Goal: Transaction & Acquisition: Purchase product/service

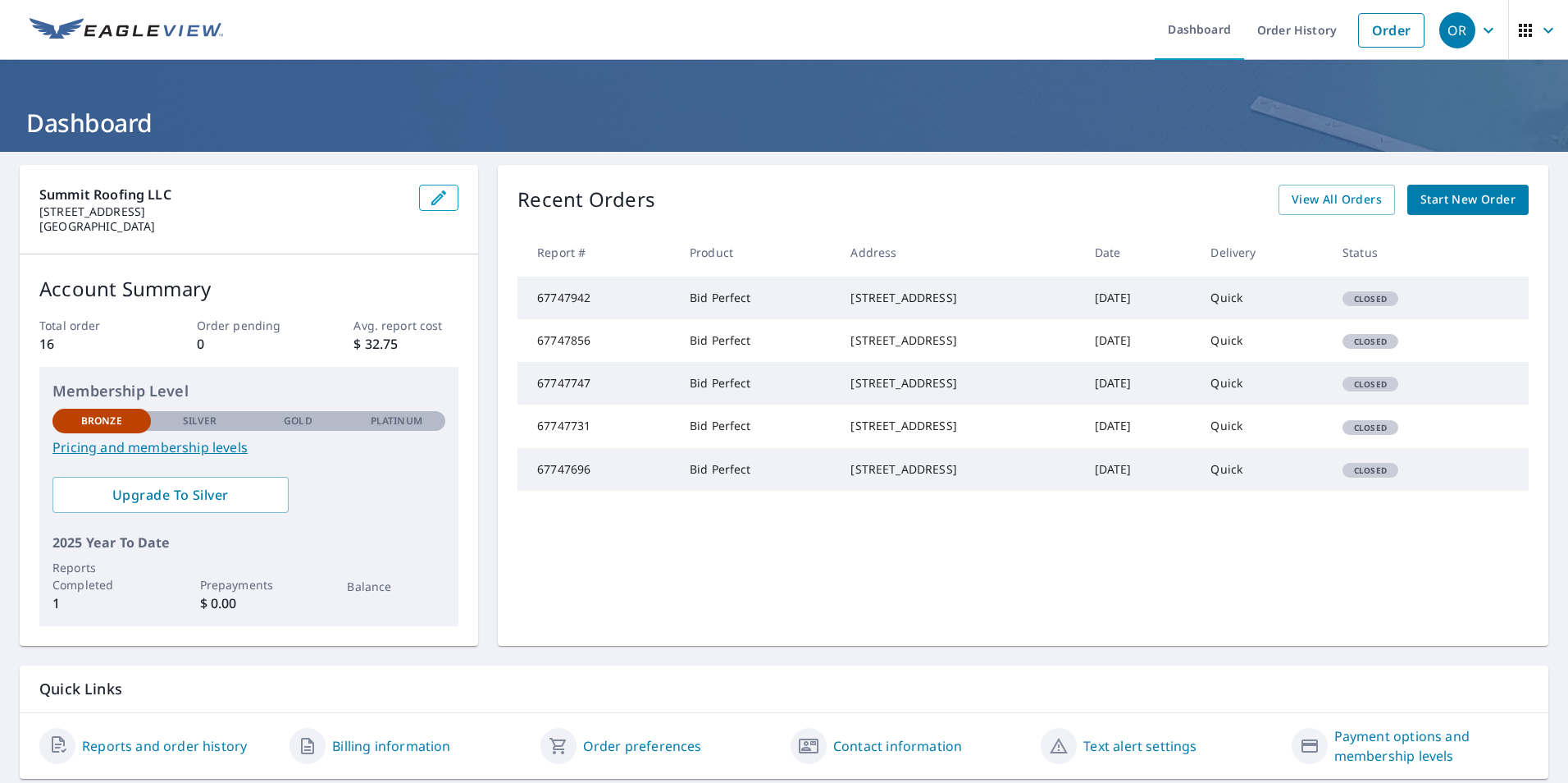
click at [1481, 199] on span "Start New Order" at bounding box center [1467, 199] width 95 height 21
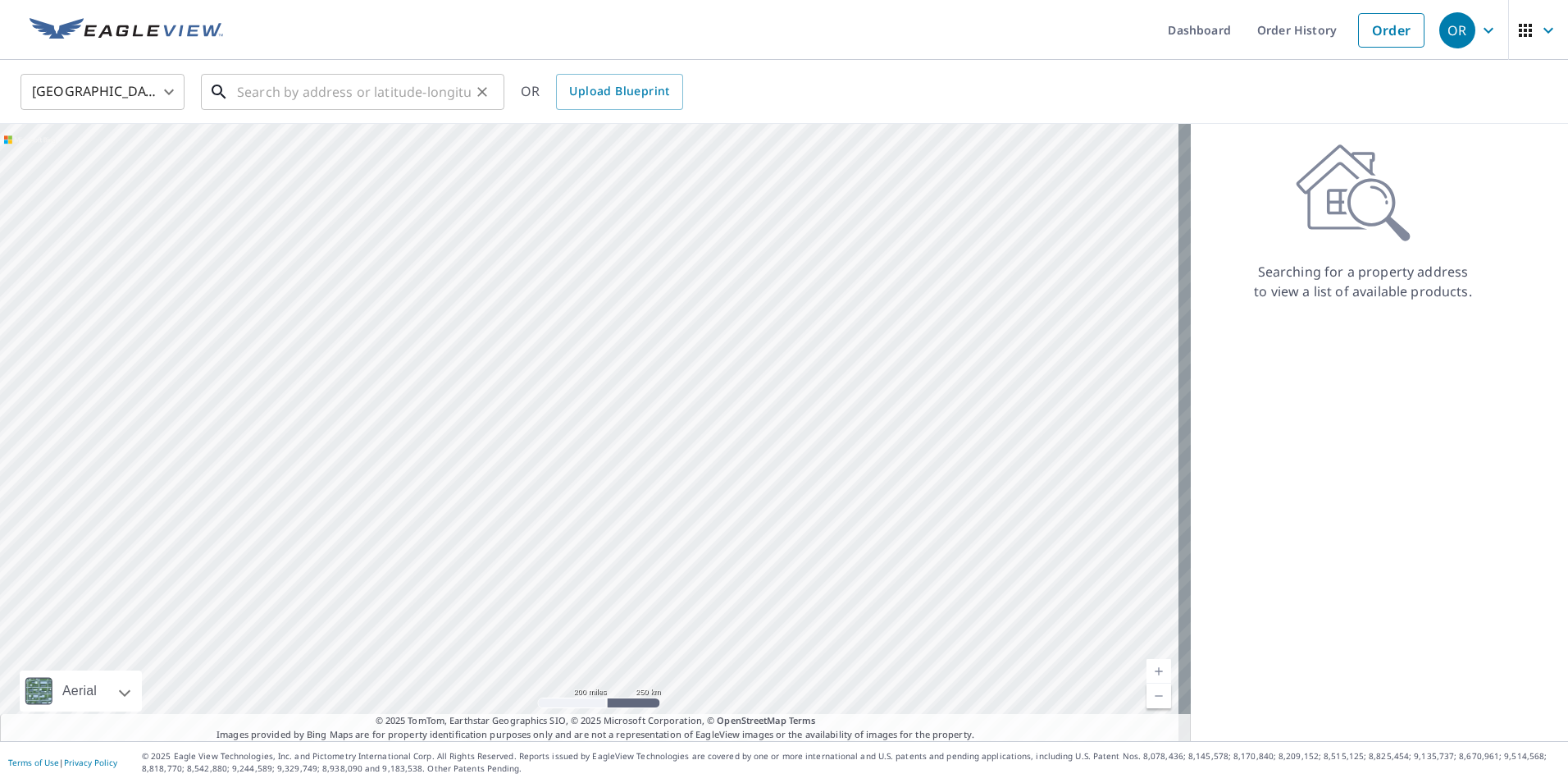
click at [410, 90] on input "text" at bounding box center [354, 92] width 234 height 46
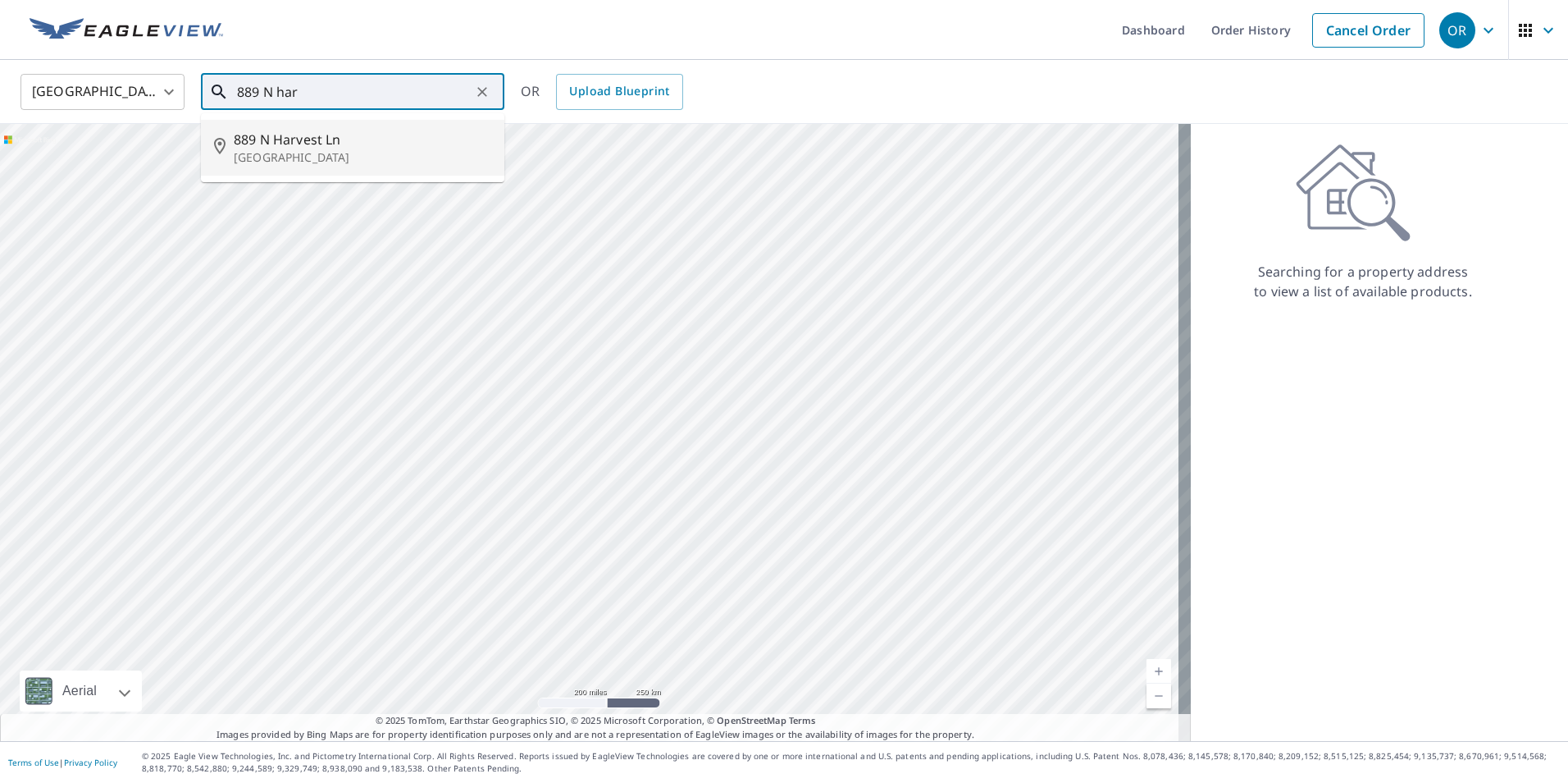
click at [315, 157] on p "[GEOGRAPHIC_DATA]" at bounding box center [363, 157] width 258 height 16
type input "[STREET_ADDRESS]"
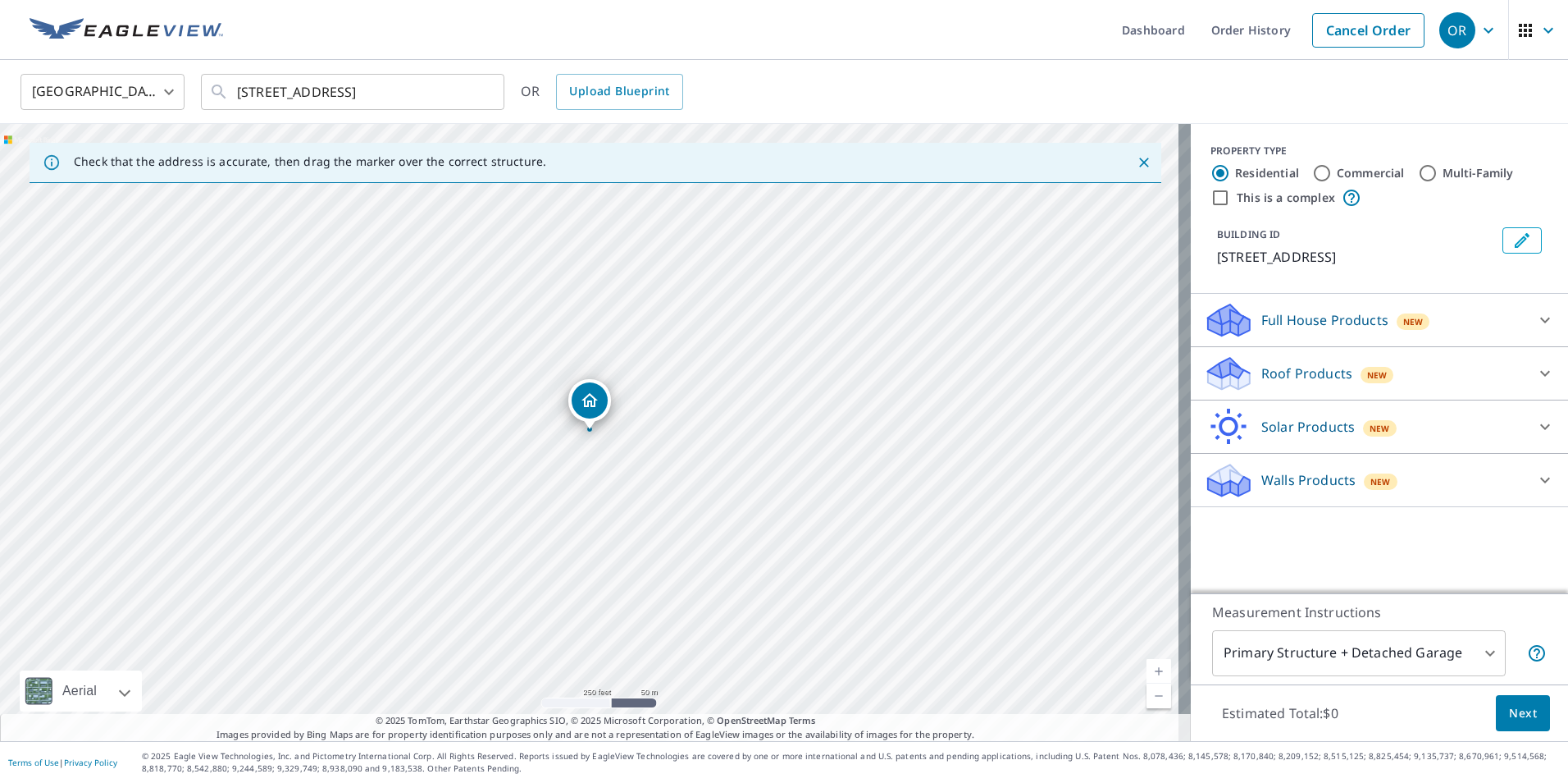
click at [1261, 377] on p "Roof Products" at bounding box center [1307, 373] width 91 height 20
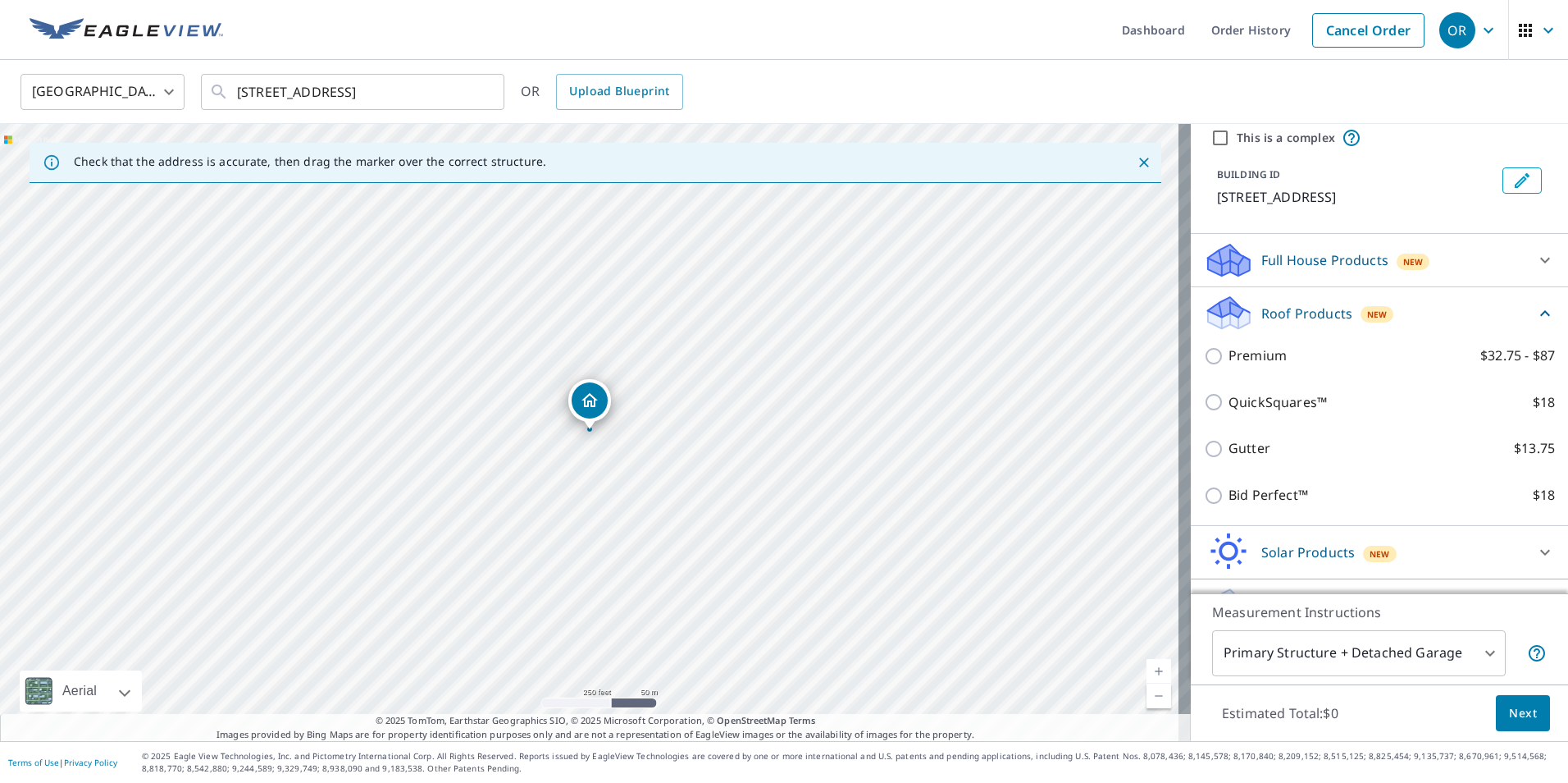
scroll to position [61, 0]
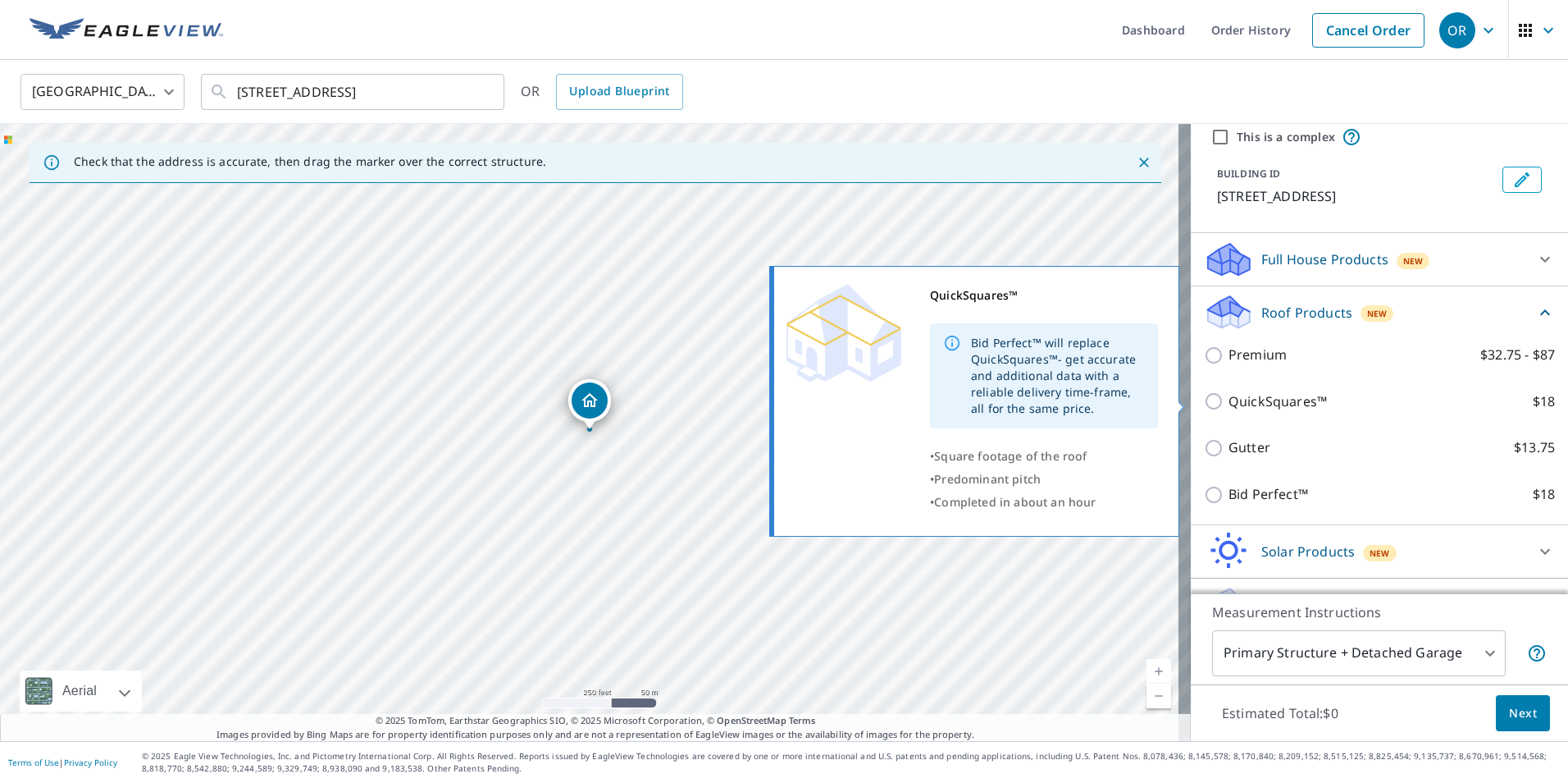
click at [1240, 407] on p "QuickSquares™" at bounding box center [1277, 401] width 98 height 21
click at [1229, 407] on input "QuickSquares™ $18" at bounding box center [1216, 401] width 25 height 20
checkbox input "true"
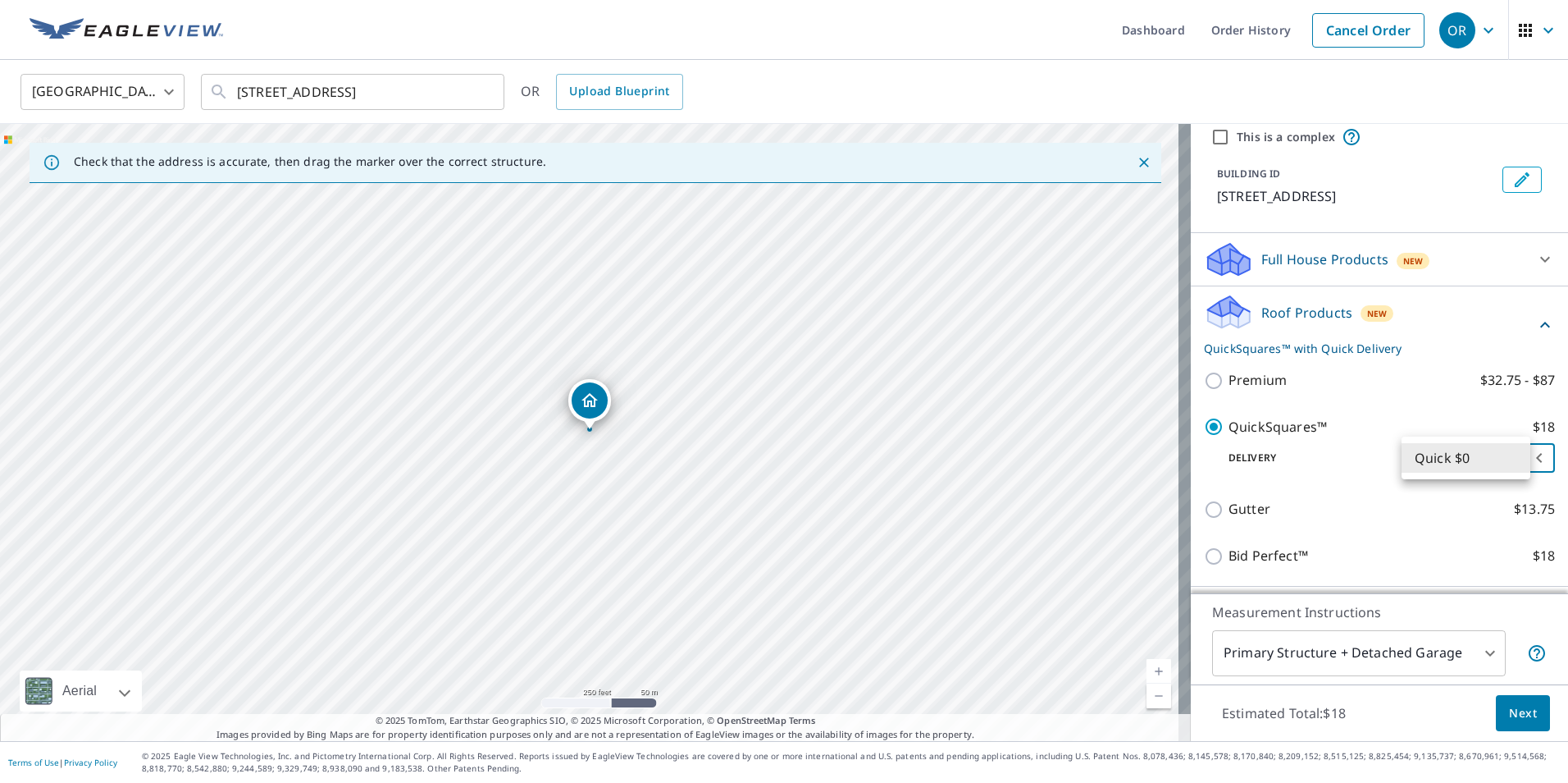
click at [1449, 467] on body "OR OR Dashboard Order History Cancel Order OR [GEOGRAPHIC_DATA] [GEOGRAPHIC_DAT…" at bounding box center [784, 392] width 1568 height 783
click at [1357, 443] on div at bounding box center [784, 392] width 1568 height 783
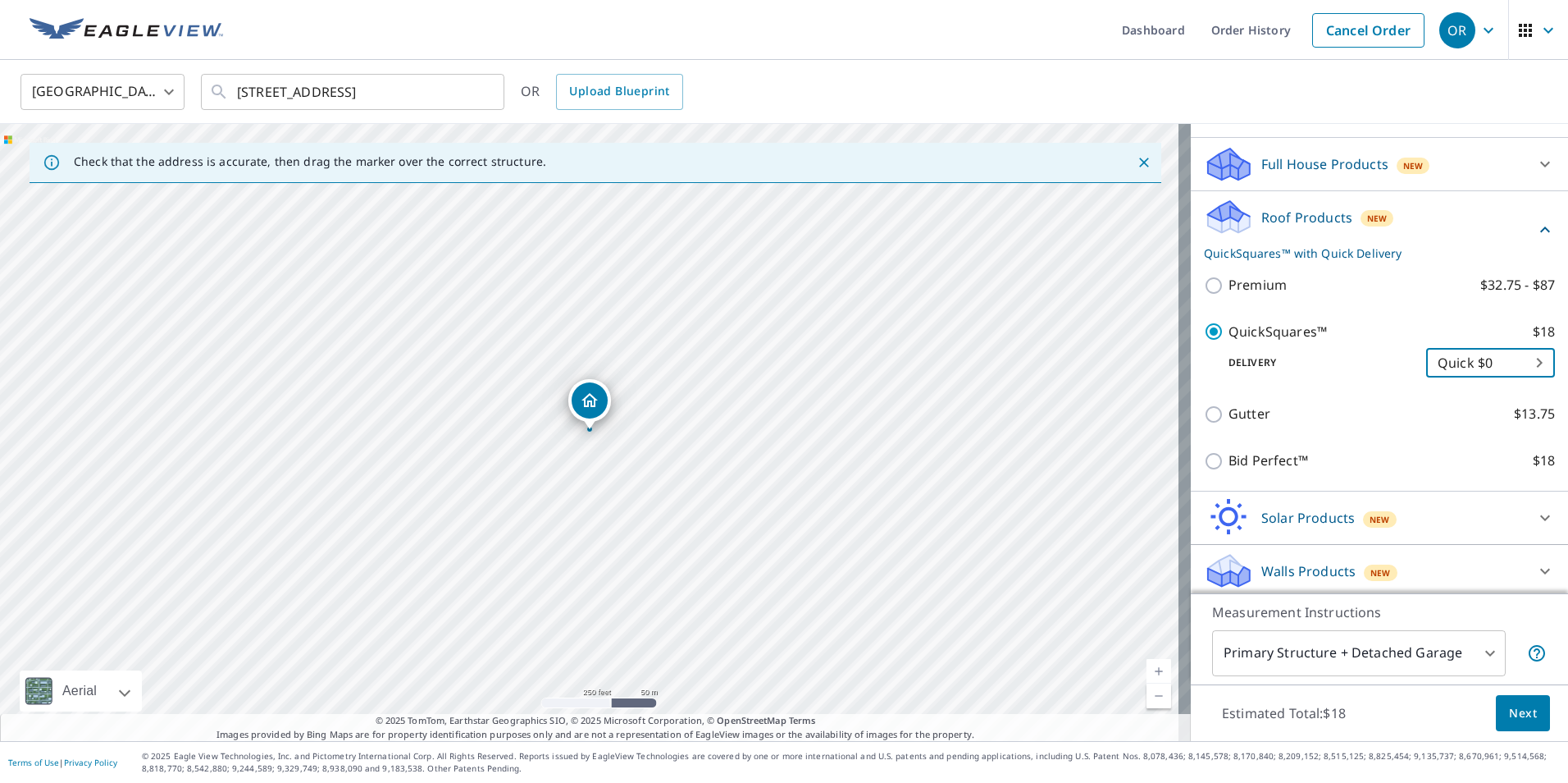
scroll to position [161, 0]
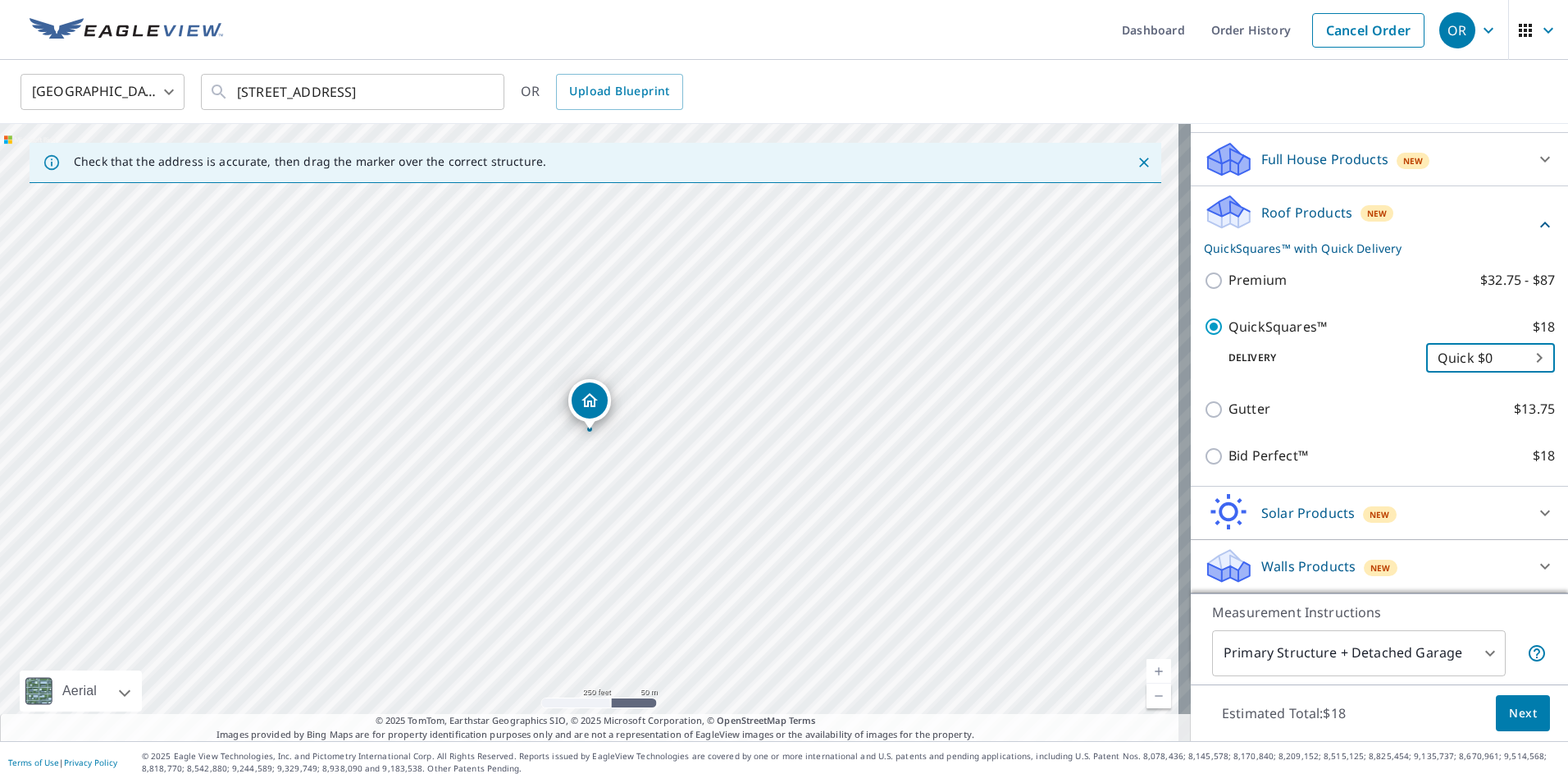
click at [1510, 704] on span "Next" at bounding box center [1524, 713] width 28 height 21
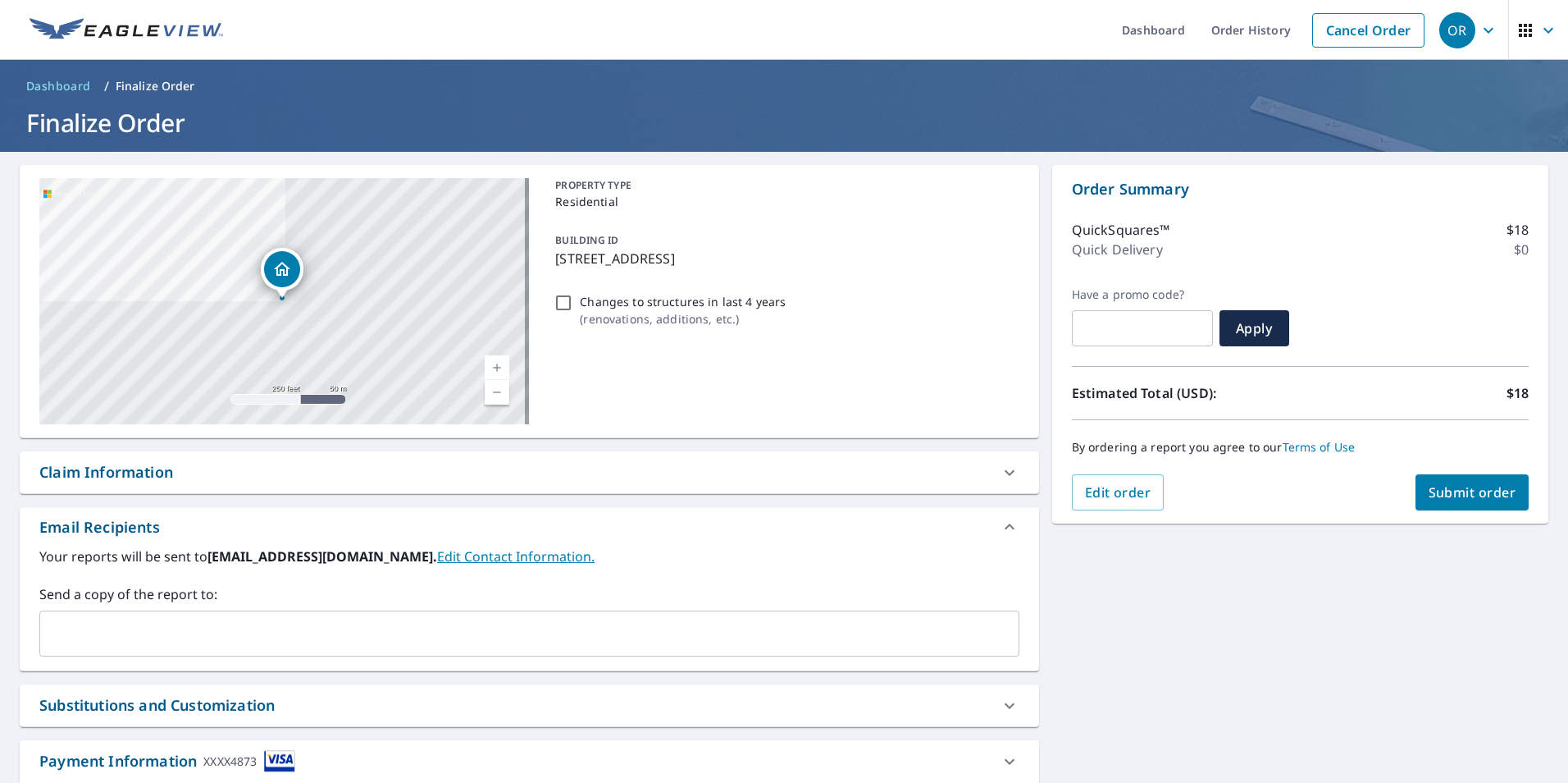
click at [361, 631] on input "text" at bounding box center [517, 634] width 941 height 31
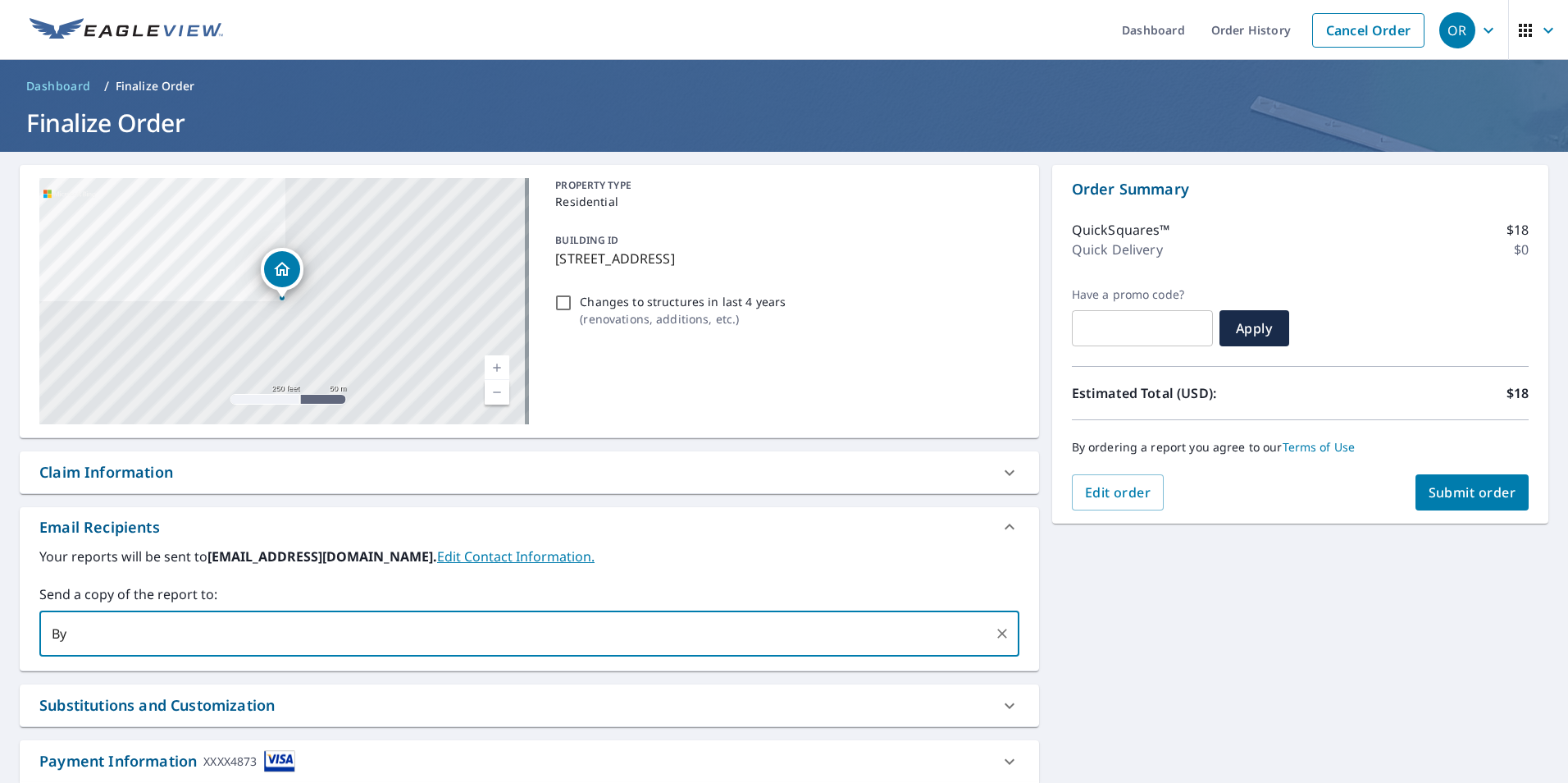
type input "B"
type input "[PERSON_NAME][EMAIL_ADDRESS][DOMAIN_NAME]"
click at [1471, 483] on span "Submit order" at bounding box center [1472, 492] width 88 height 18
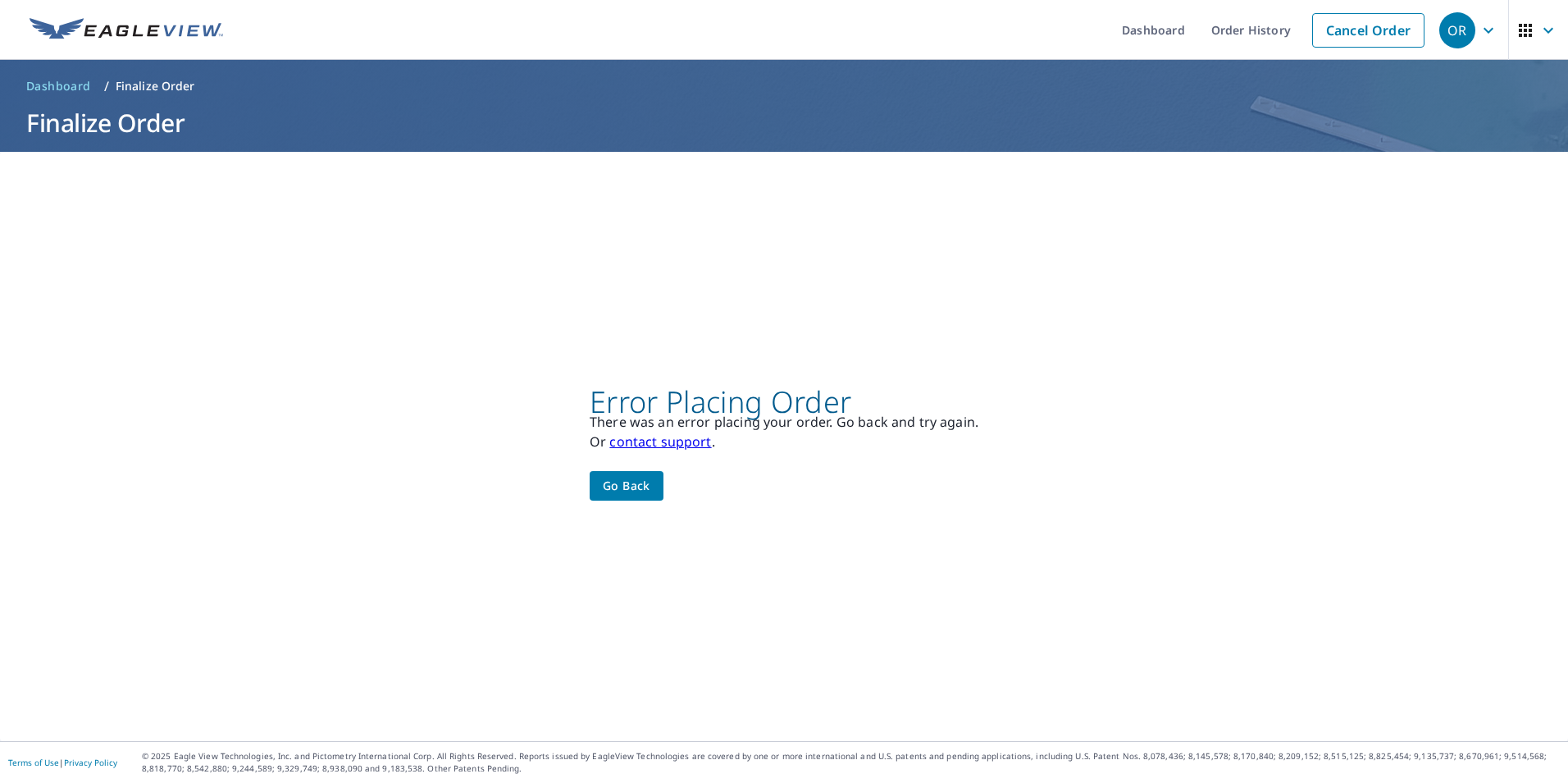
click at [632, 483] on span "Go back" at bounding box center [627, 485] width 48 height 21
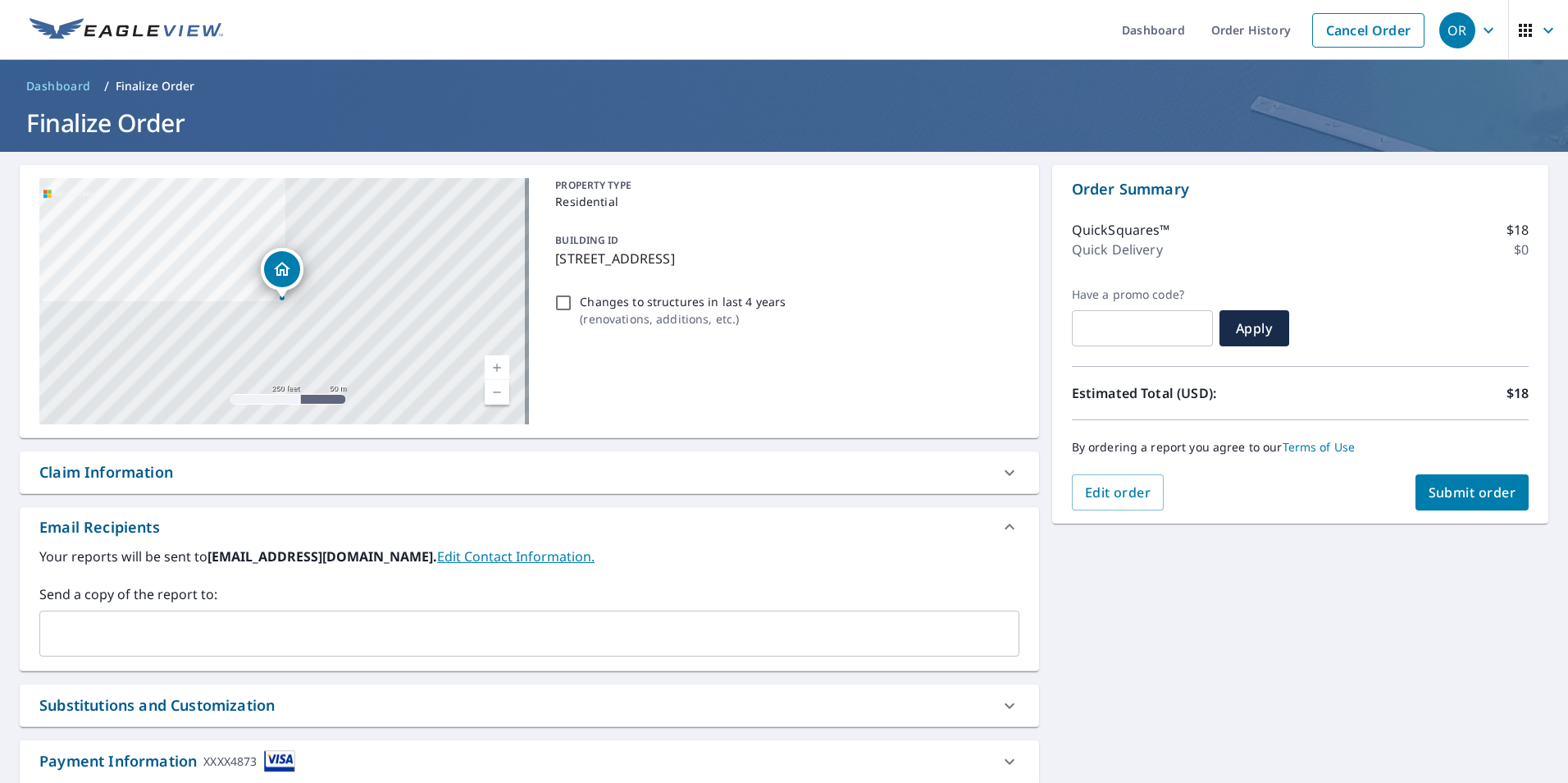
click at [233, 631] on input "text" at bounding box center [517, 634] width 941 height 31
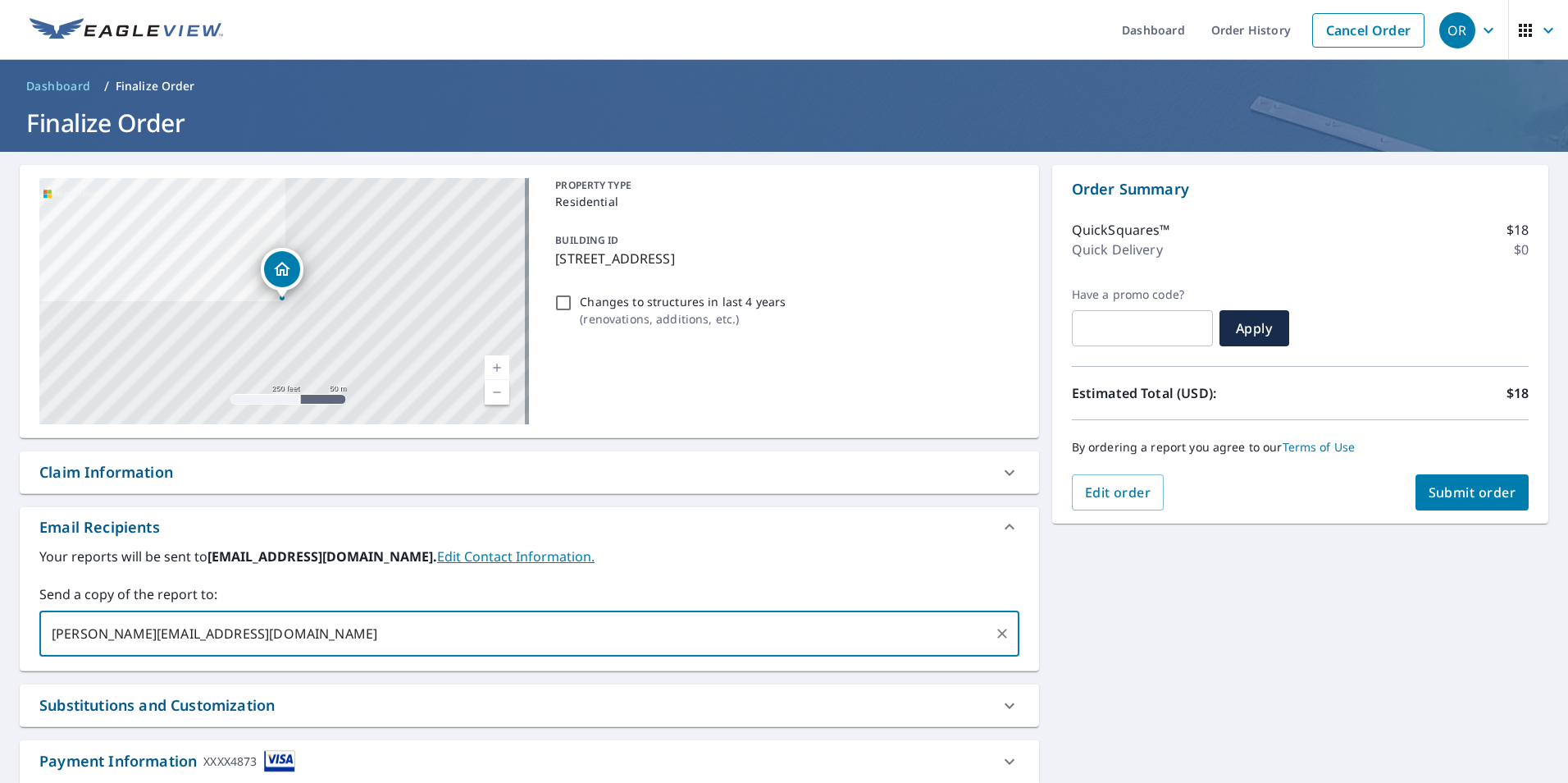
type input "[PERSON_NAME][EMAIL_ADDRESS][DOMAIN_NAME]"
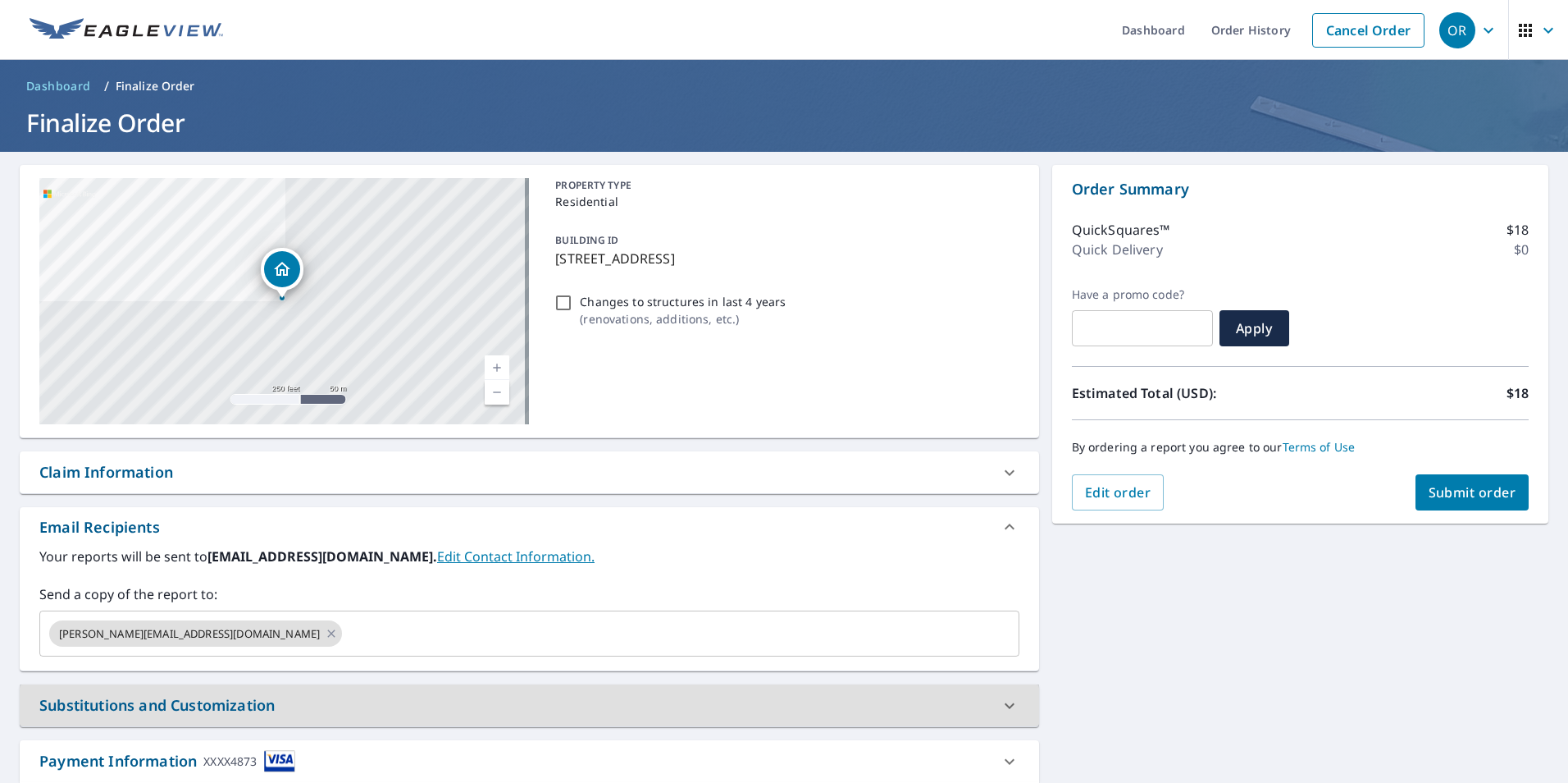
click at [562, 305] on input "Changes to structures in last 4 years ( renovations, additions, etc. )" at bounding box center [564, 302] width 20 height 20
checkbox input "true"
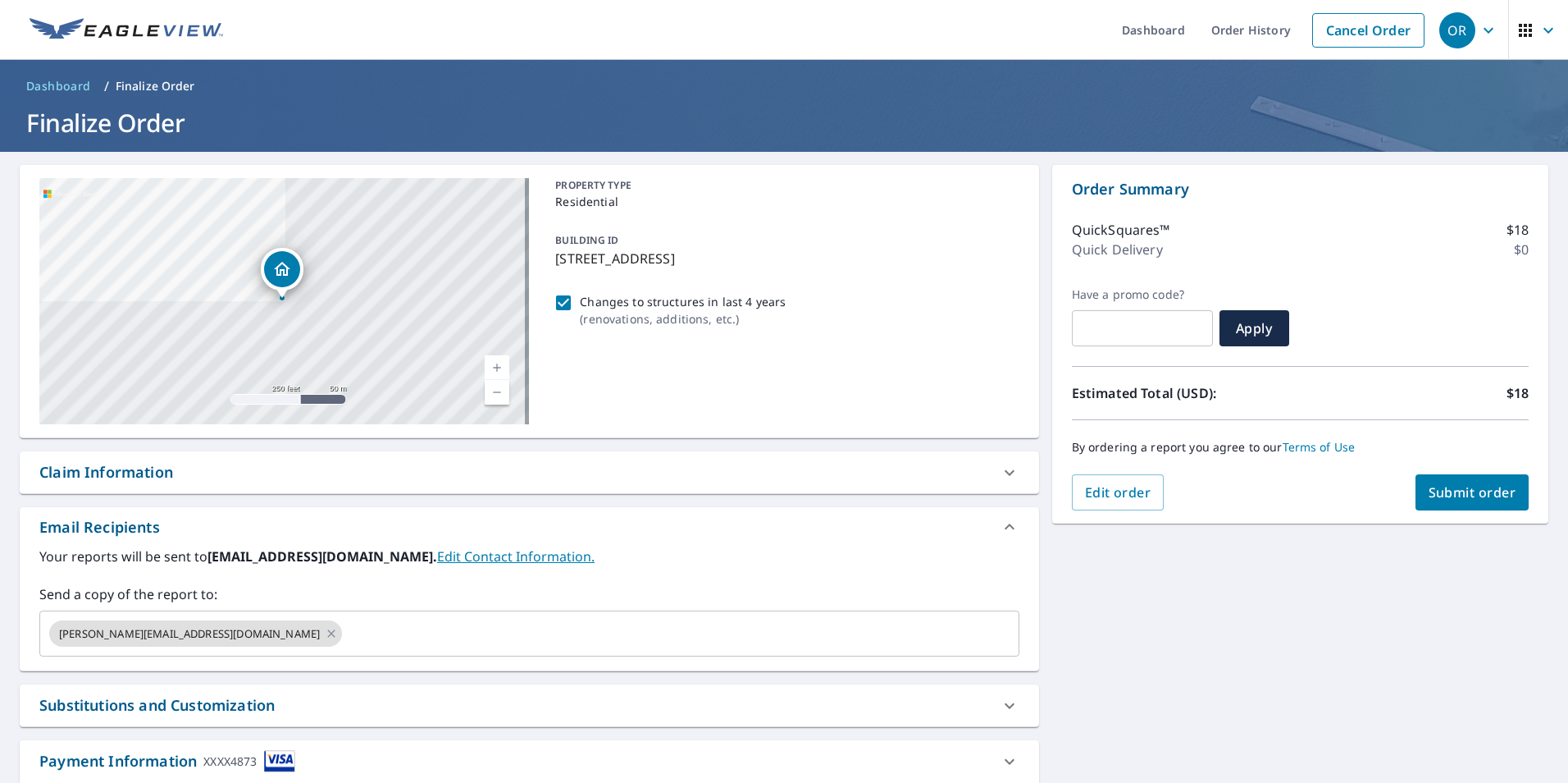
scroll to position [105, 0]
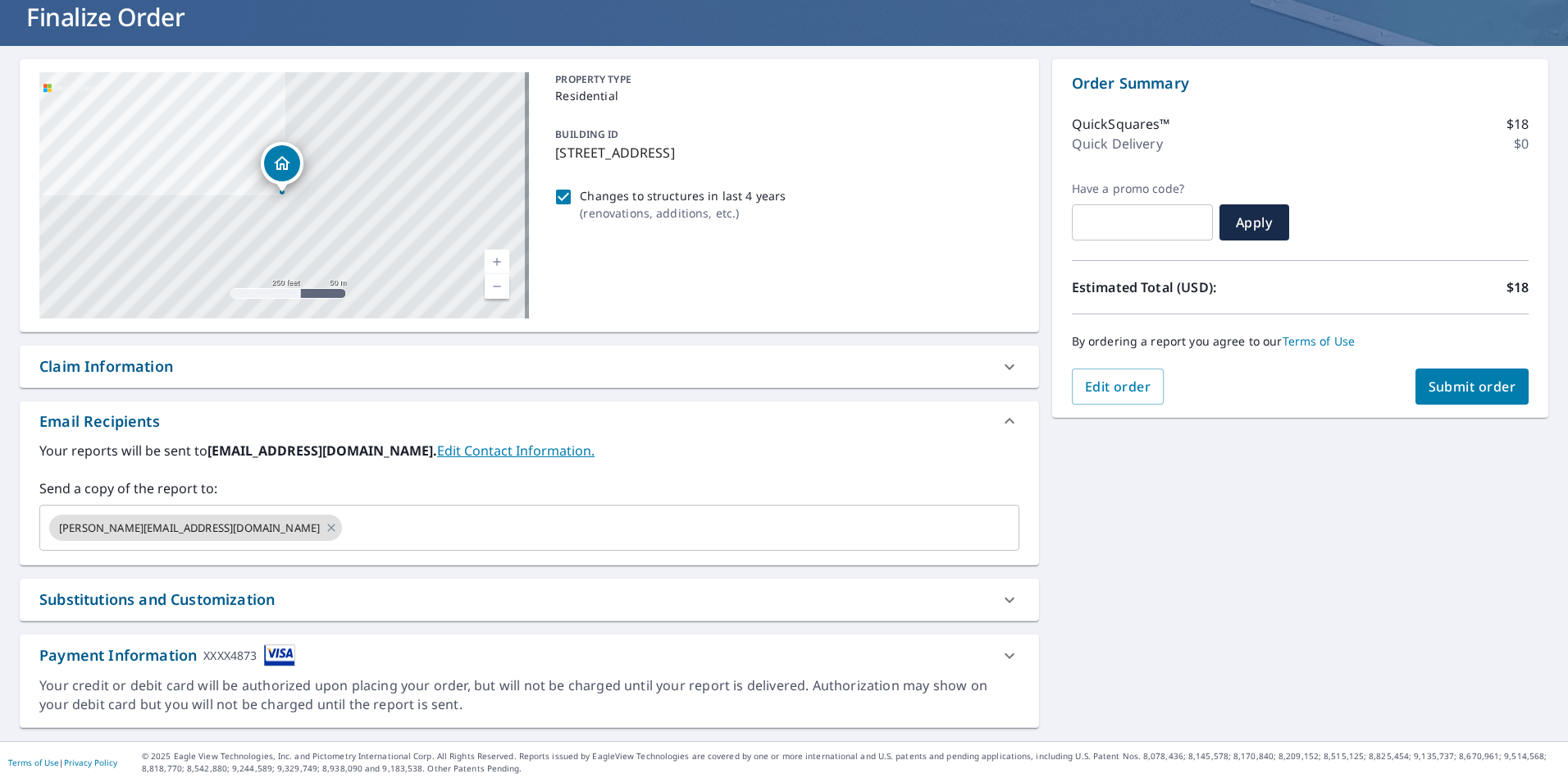
click at [1454, 378] on span "Submit order" at bounding box center [1472, 387] width 88 height 18
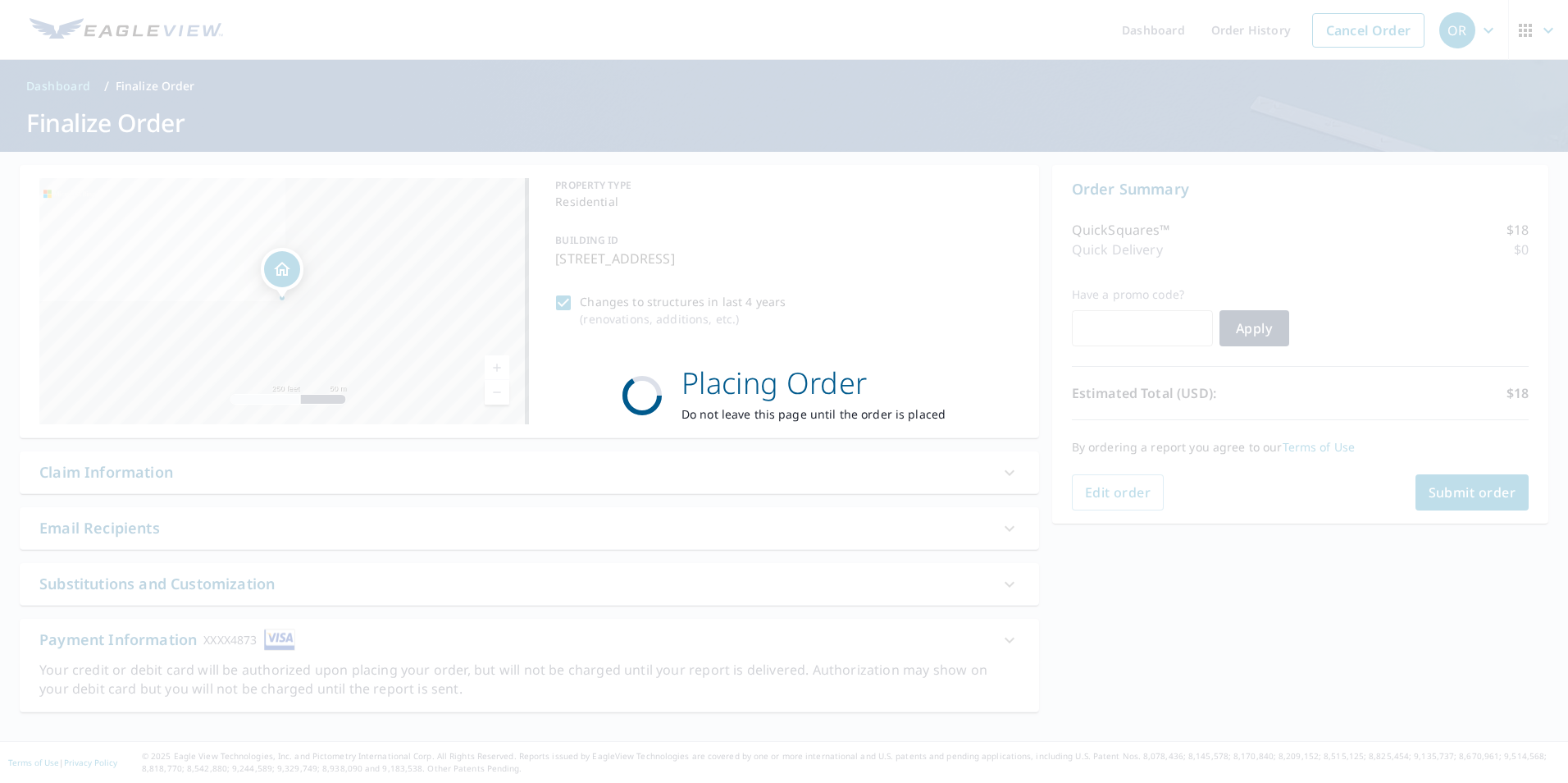
scroll to position [0, 0]
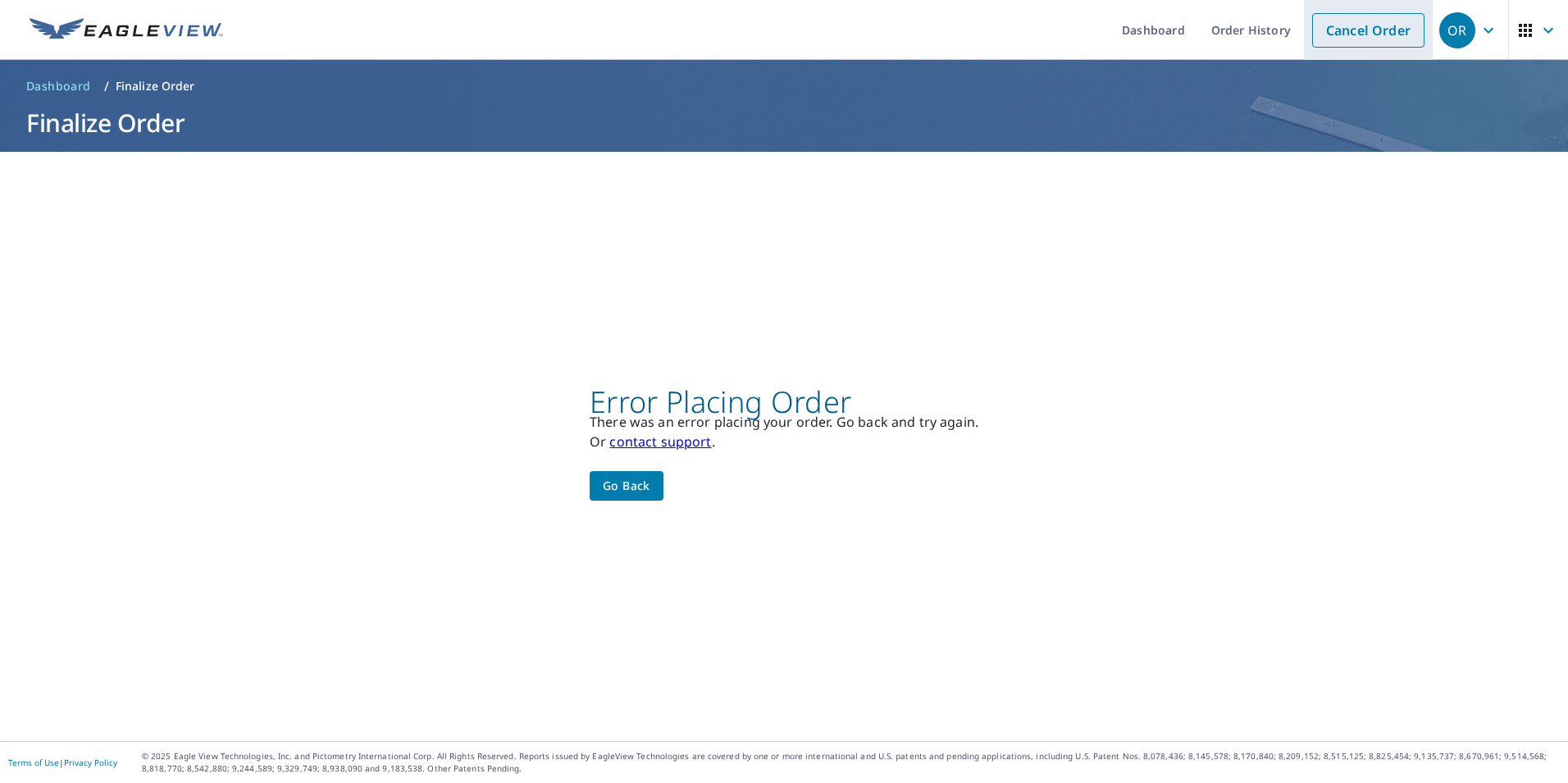
click at [1378, 26] on link "Cancel Order" at bounding box center [1369, 30] width 112 height 35
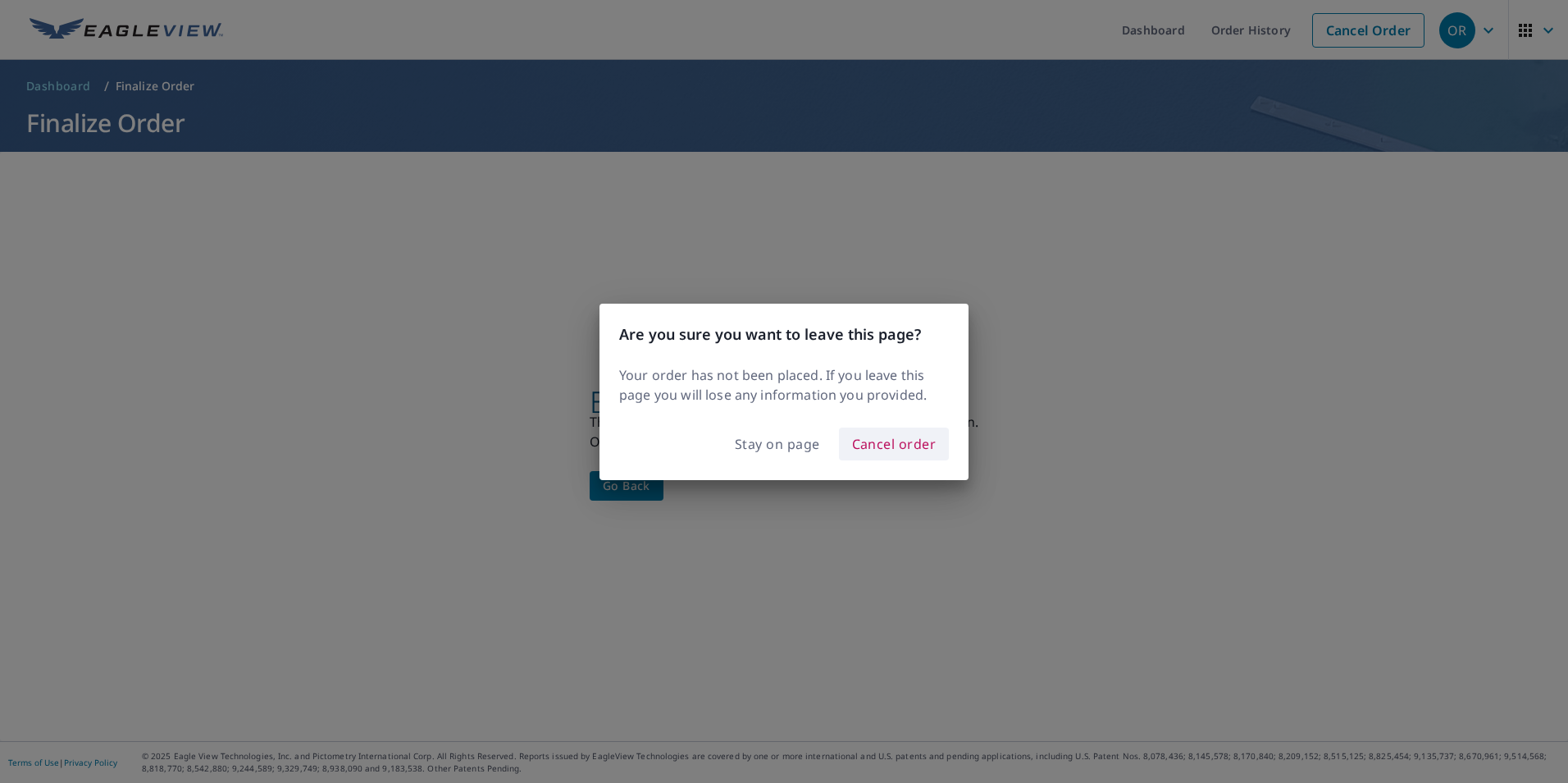
click at [878, 437] on span "Cancel order" at bounding box center [894, 444] width 85 height 23
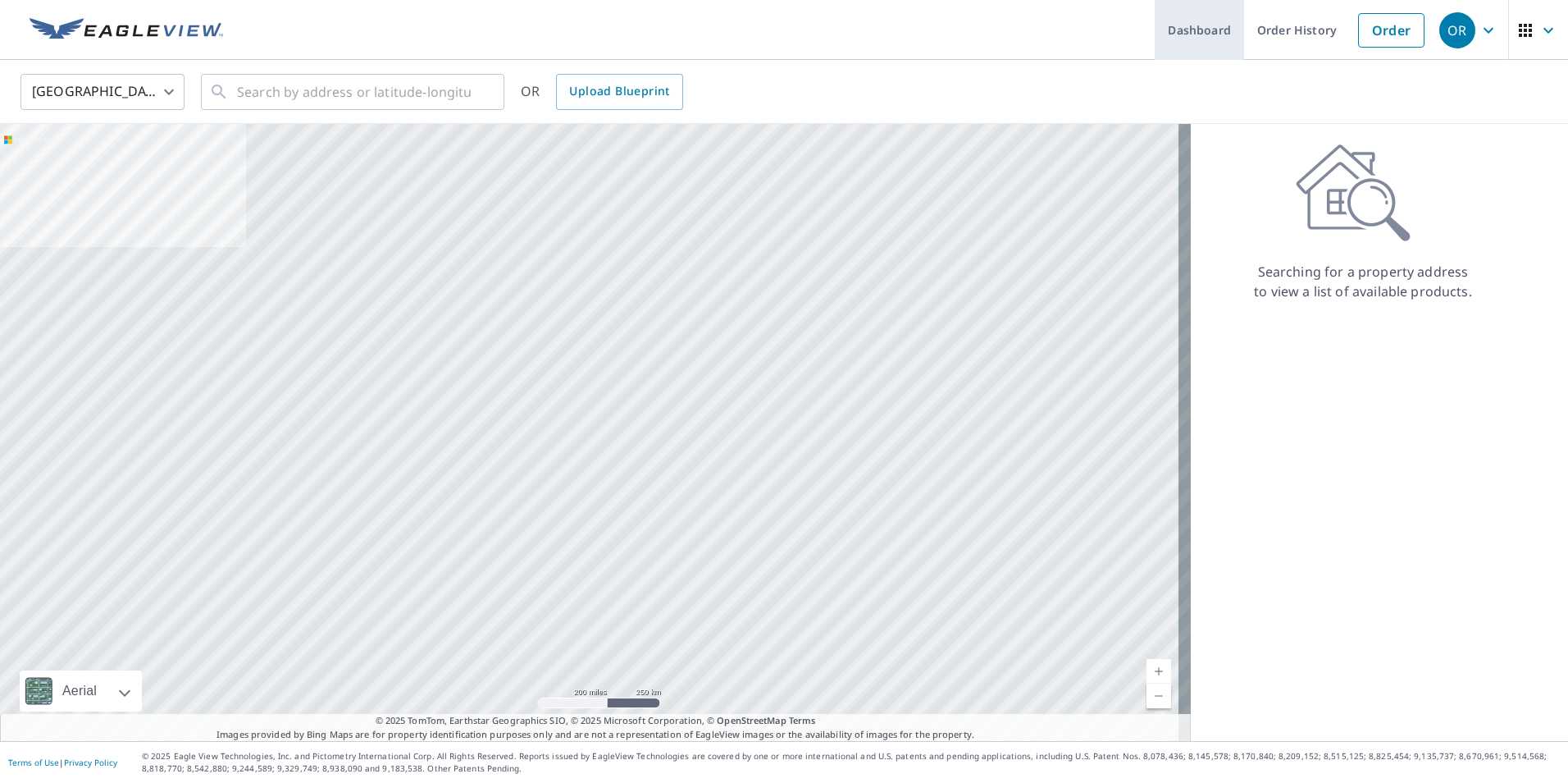
click at [1200, 30] on link "Dashboard" at bounding box center [1200, 30] width 90 height 60
